Goal: Obtain resource: Download file/media

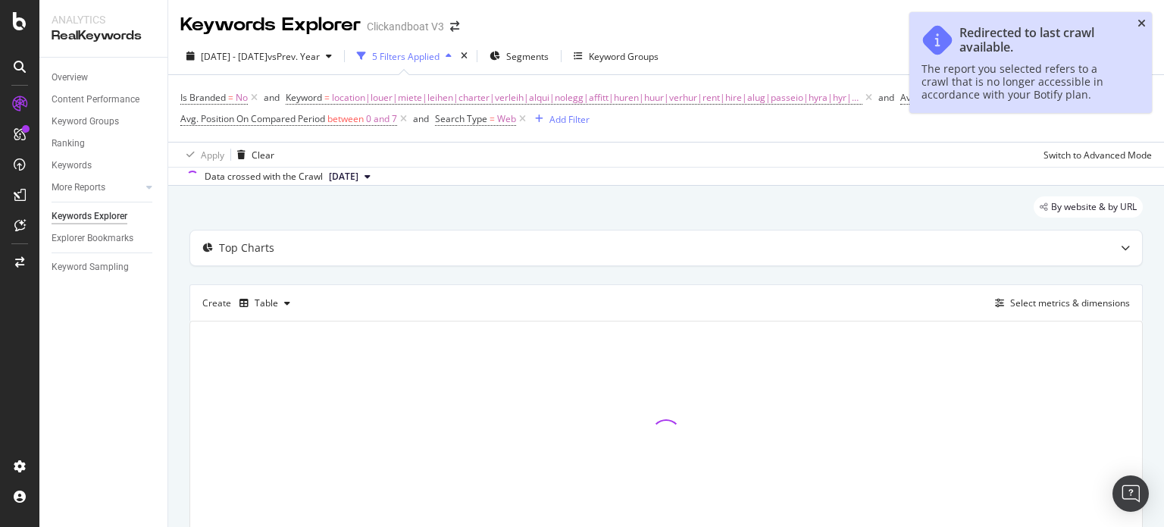
click at [1140, 20] on icon "close toast" at bounding box center [1142, 23] width 8 height 11
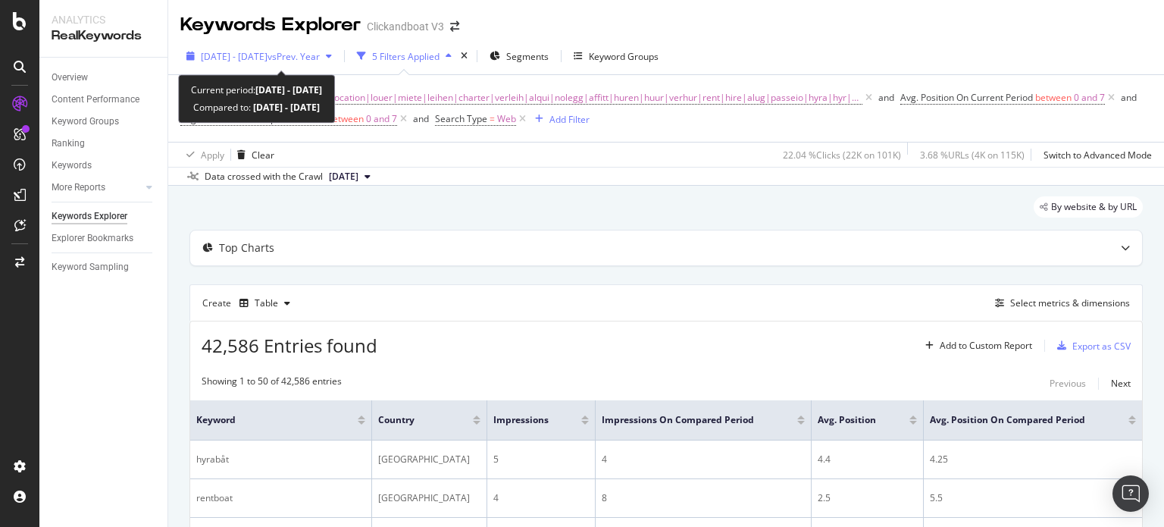
click at [257, 54] on span "[DATE] - [DATE]" at bounding box center [234, 56] width 67 height 13
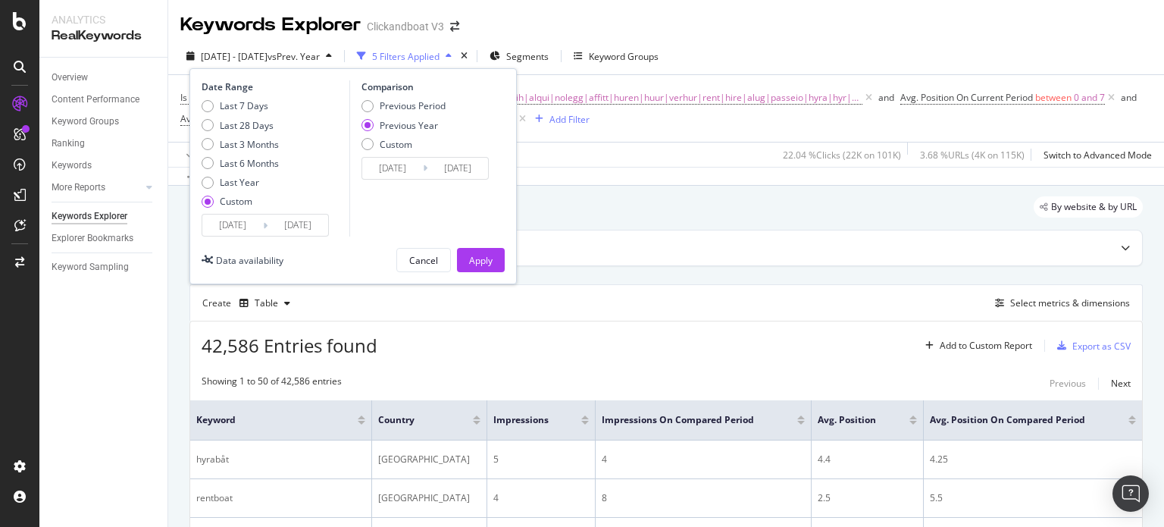
scroll to position [76, 0]
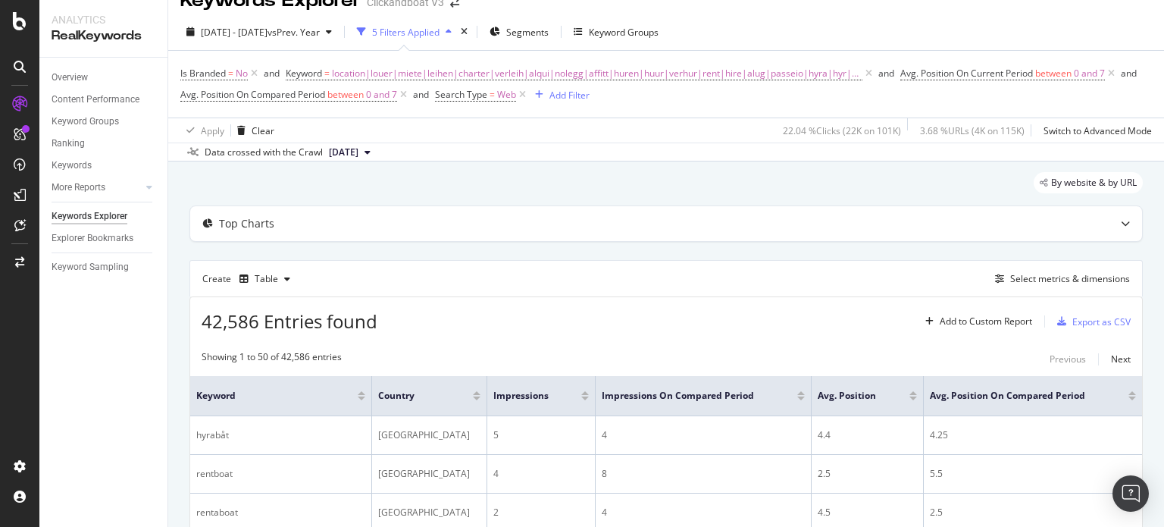
scroll to position [0, 0]
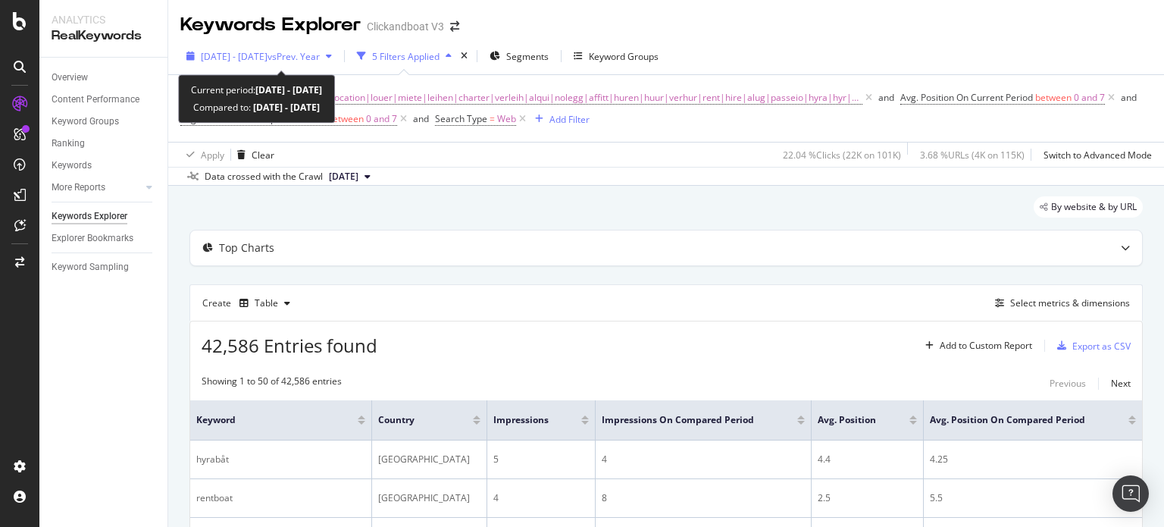
click at [235, 57] on span "[DATE] - [DATE]" at bounding box center [234, 56] width 67 height 13
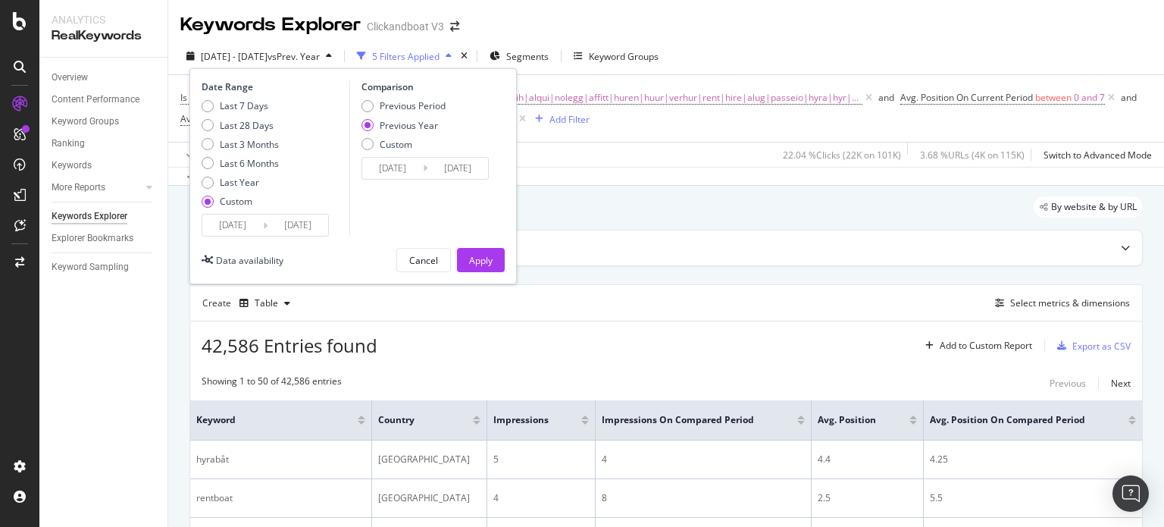
click at [233, 227] on input "[DATE]" at bounding box center [232, 224] width 61 height 21
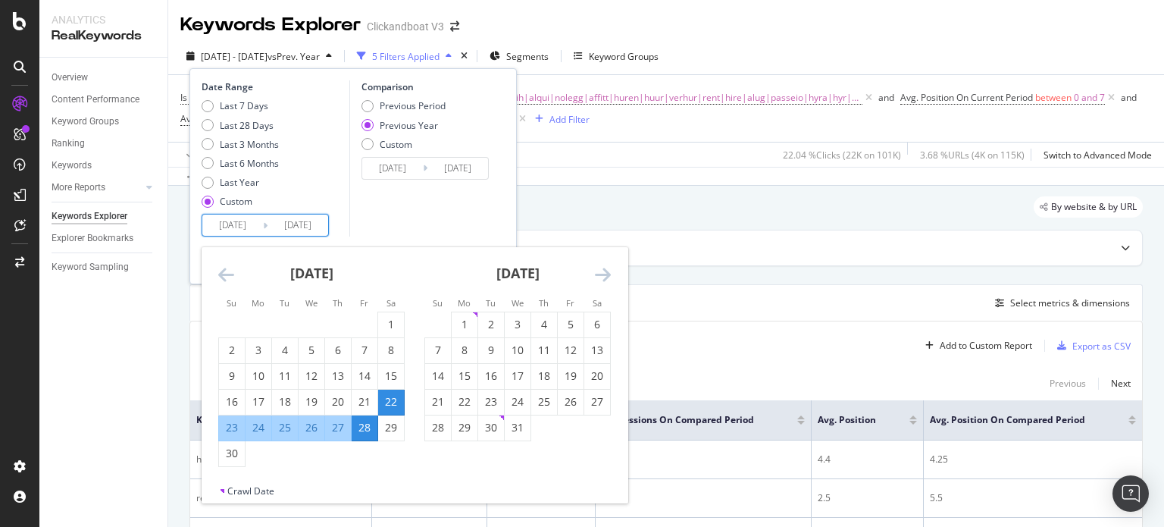
click at [605, 268] on icon "Move forward to switch to the next month." at bounding box center [603, 274] width 16 height 18
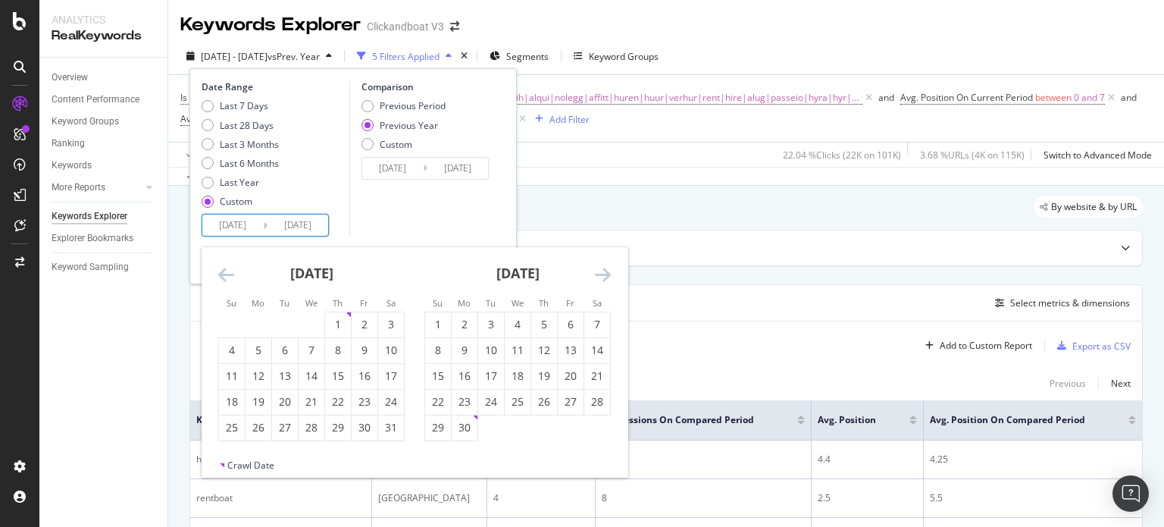
click at [605, 268] on icon "Move forward to switch to the next month." at bounding box center [603, 274] width 16 height 18
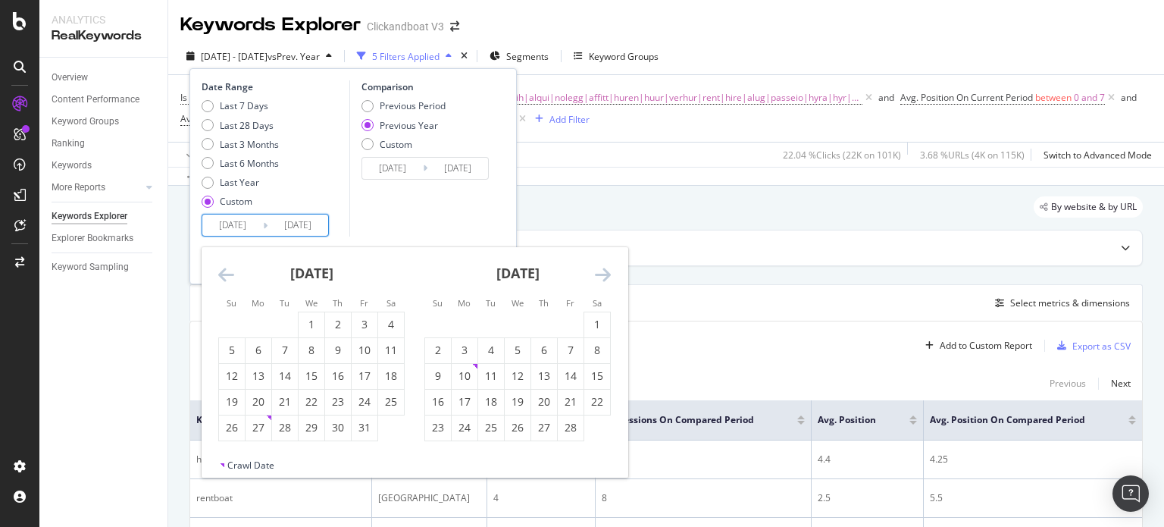
click at [605, 268] on icon "Move forward to switch to the next month." at bounding box center [603, 274] width 16 height 18
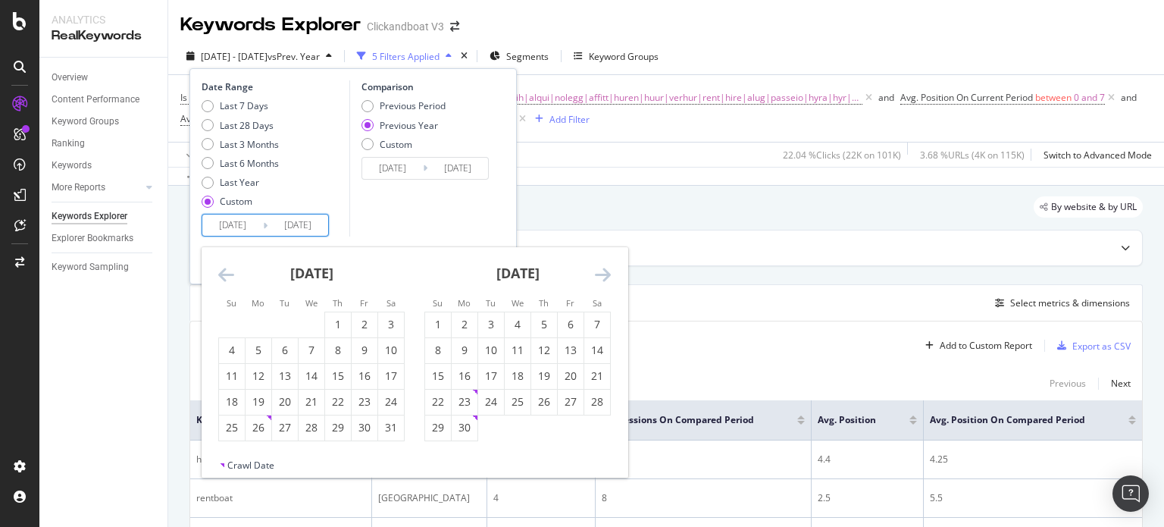
click at [605, 268] on icon "Move forward to switch to the next month." at bounding box center [603, 274] width 16 height 18
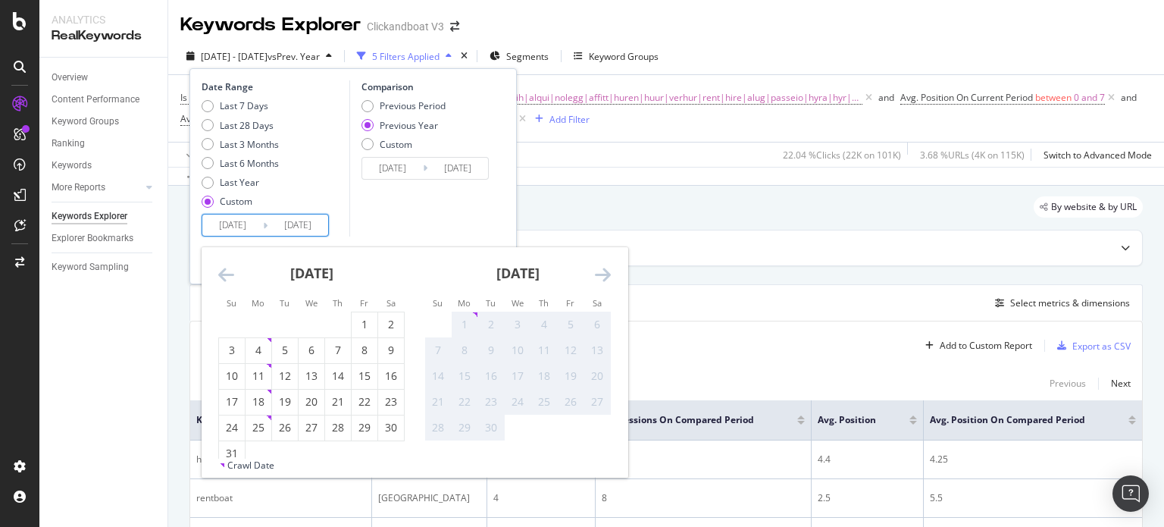
click at [605, 268] on icon "Move forward to switch to the next month." at bounding box center [603, 274] width 16 height 18
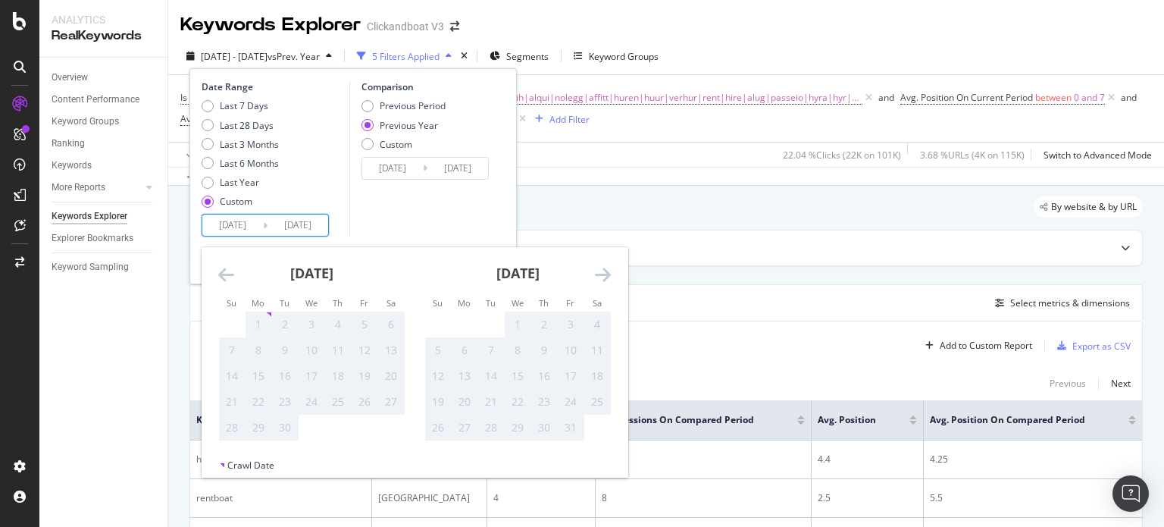
click at [225, 281] on icon "Move backward to switch to the previous month." at bounding box center [226, 274] width 16 height 18
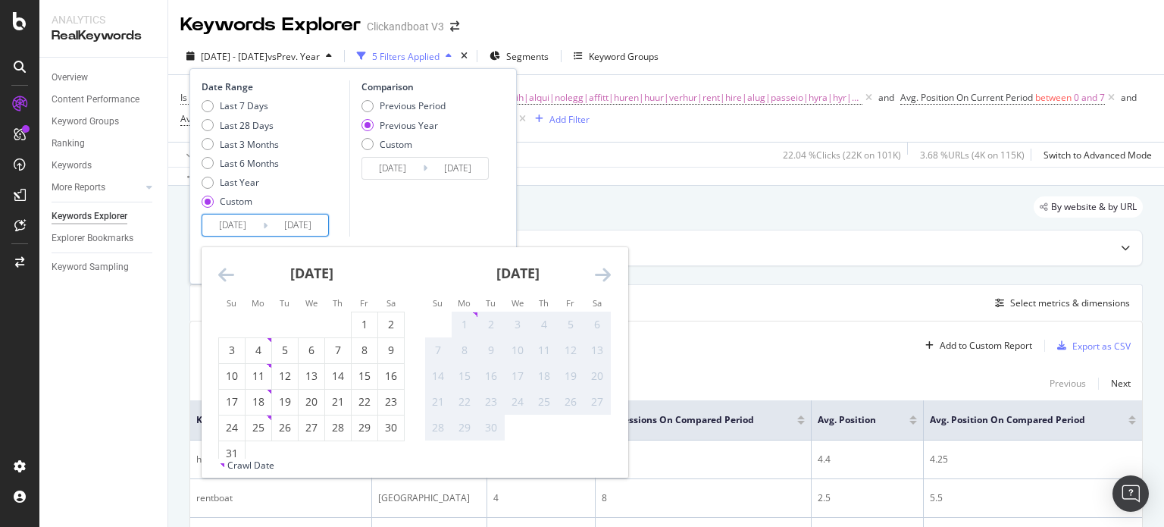
click at [227, 281] on icon "Move backward to switch to the previous month." at bounding box center [226, 274] width 16 height 18
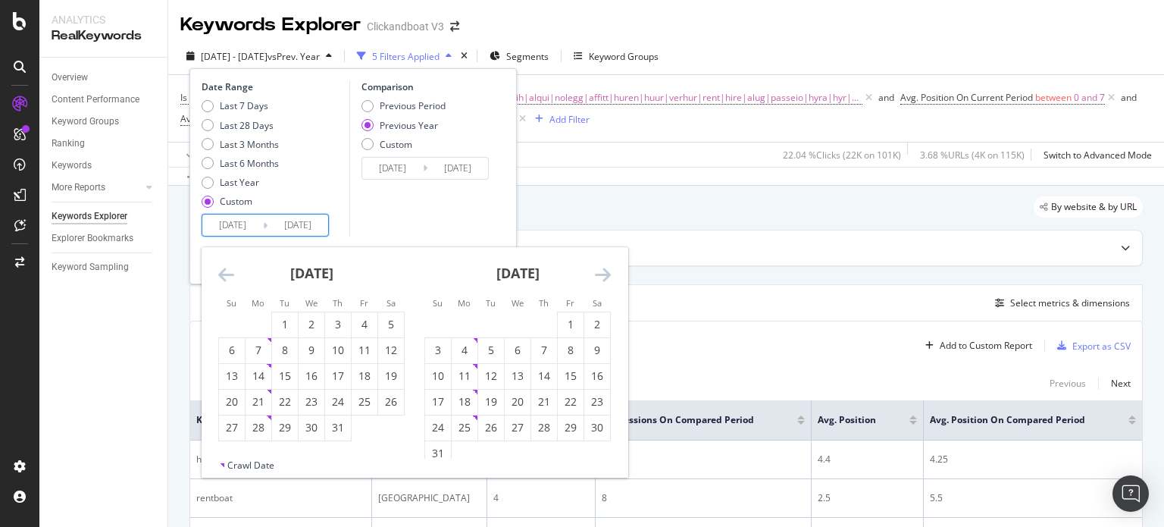
click at [606, 271] on icon "Move forward to switch to the next month." at bounding box center [603, 274] width 16 height 18
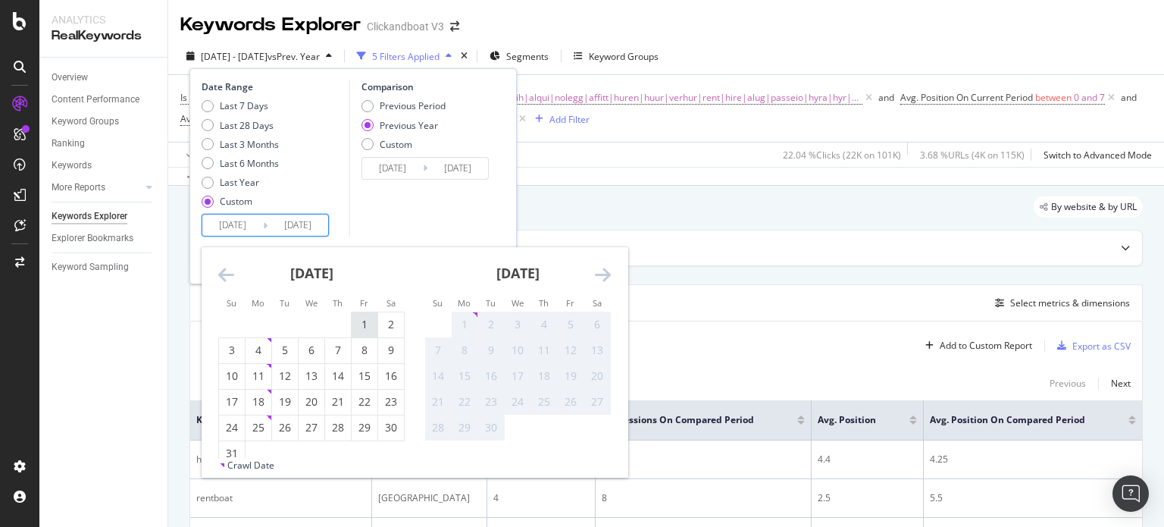
click at [363, 318] on div "1" at bounding box center [365, 324] width 26 height 15
type input "[DATE]"
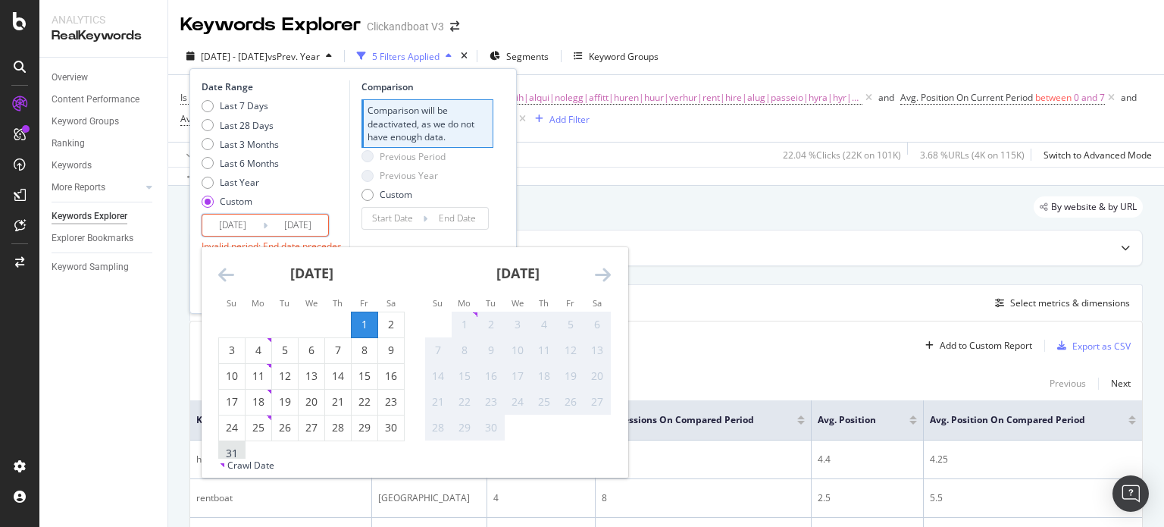
click at [233, 449] on div "31" at bounding box center [232, 453] width 26 height 15
type input "[DATE]"
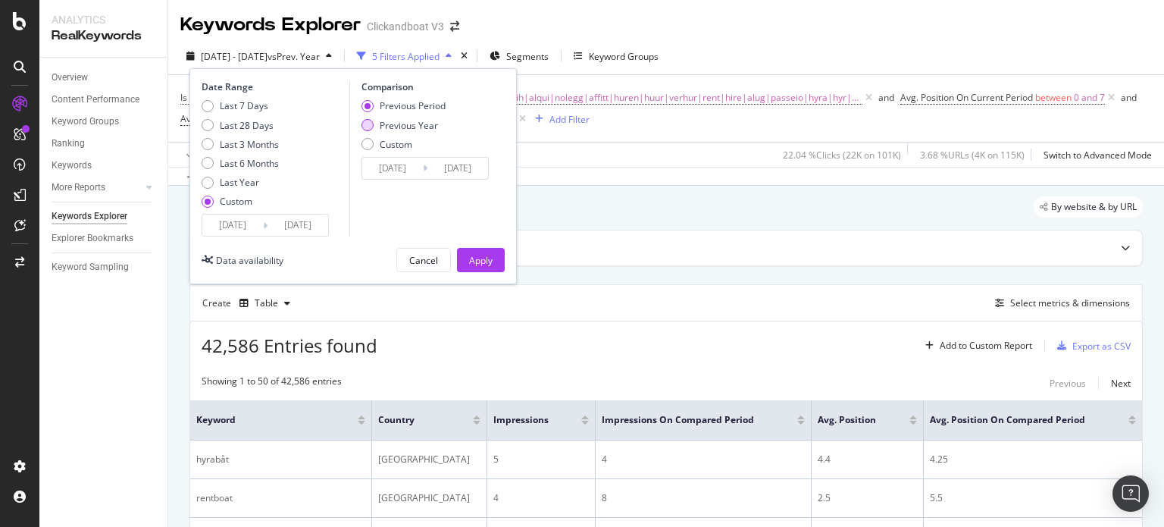
click at [400, 124] on div "Previous Year" at bounding box center [409, 125] width 58 height 13
type input "[DATE]"
click at [408, 105] on div "Previous Period" at bounding box center [413, 105] width 66 height 13
type input "[DATE]"
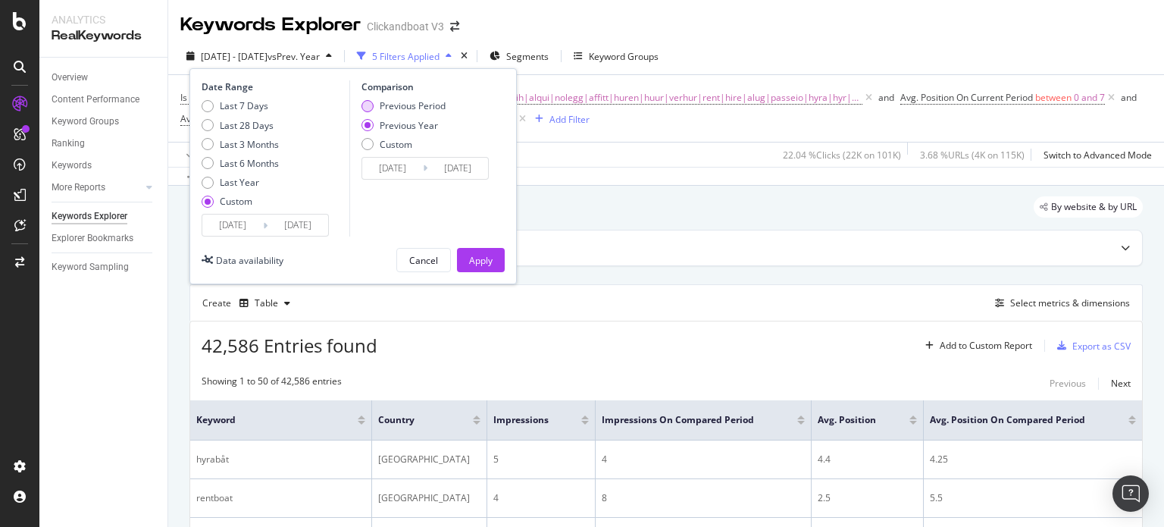
type input "[DATE]"
click at [407, 120] on div "Previous Year" at bounding box center [409, 125] width 58 height 13
type input "[DATE]"
click at [491, 252] on div "Apply" at bounding box center [480, 260] width 23 height 23
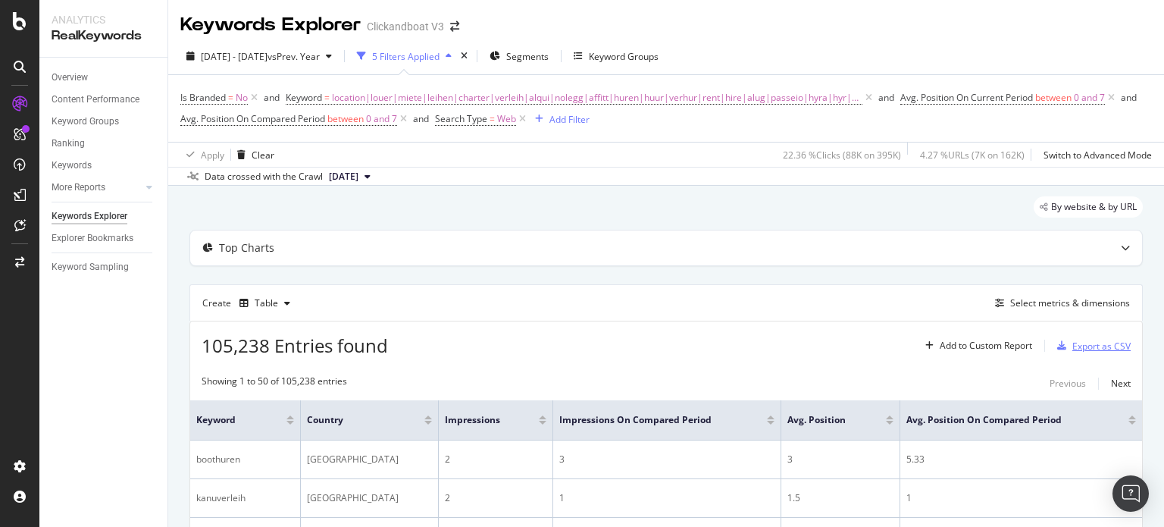
click at [1072, 340] on div "Export as CSV" at bounding box center [1101, 346] width 58 height 13
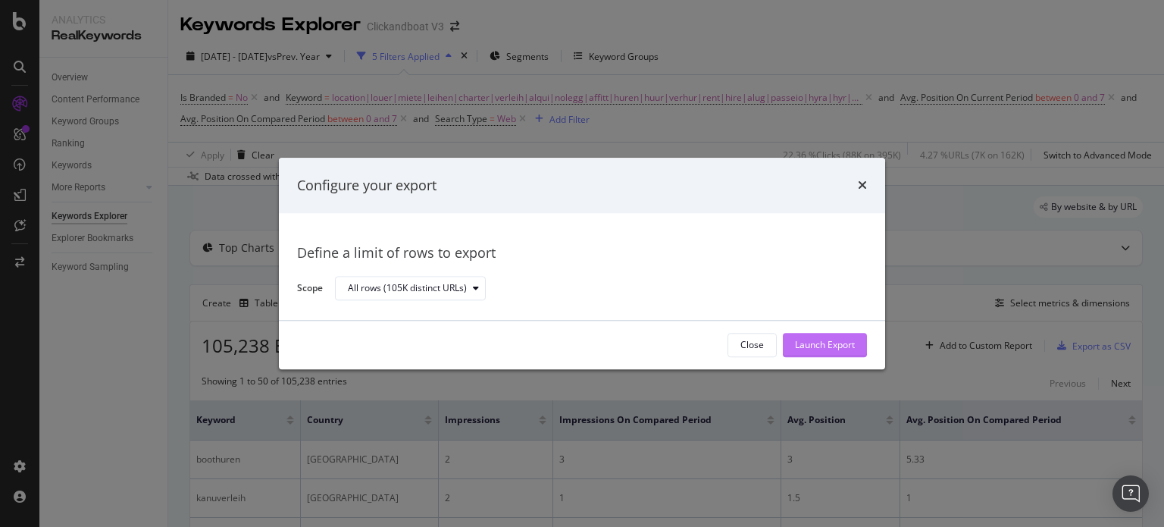
click at [846, 348] on div "Launch Export" at bounding box center [825, 345] width 60 height 13
